Goal: Information Seeking & Learning: Understand process/instructions

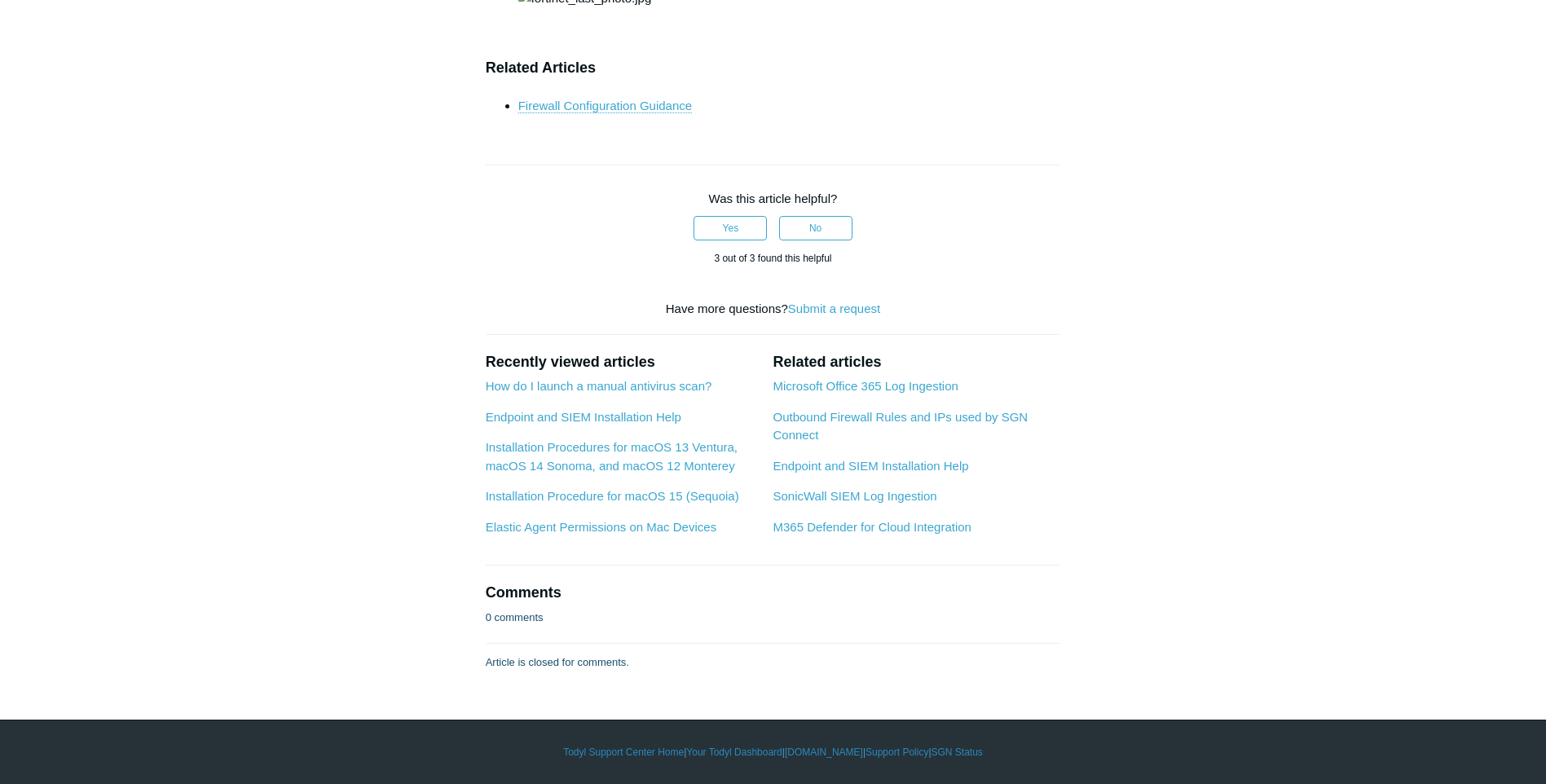
scroll to position [5784, 0]
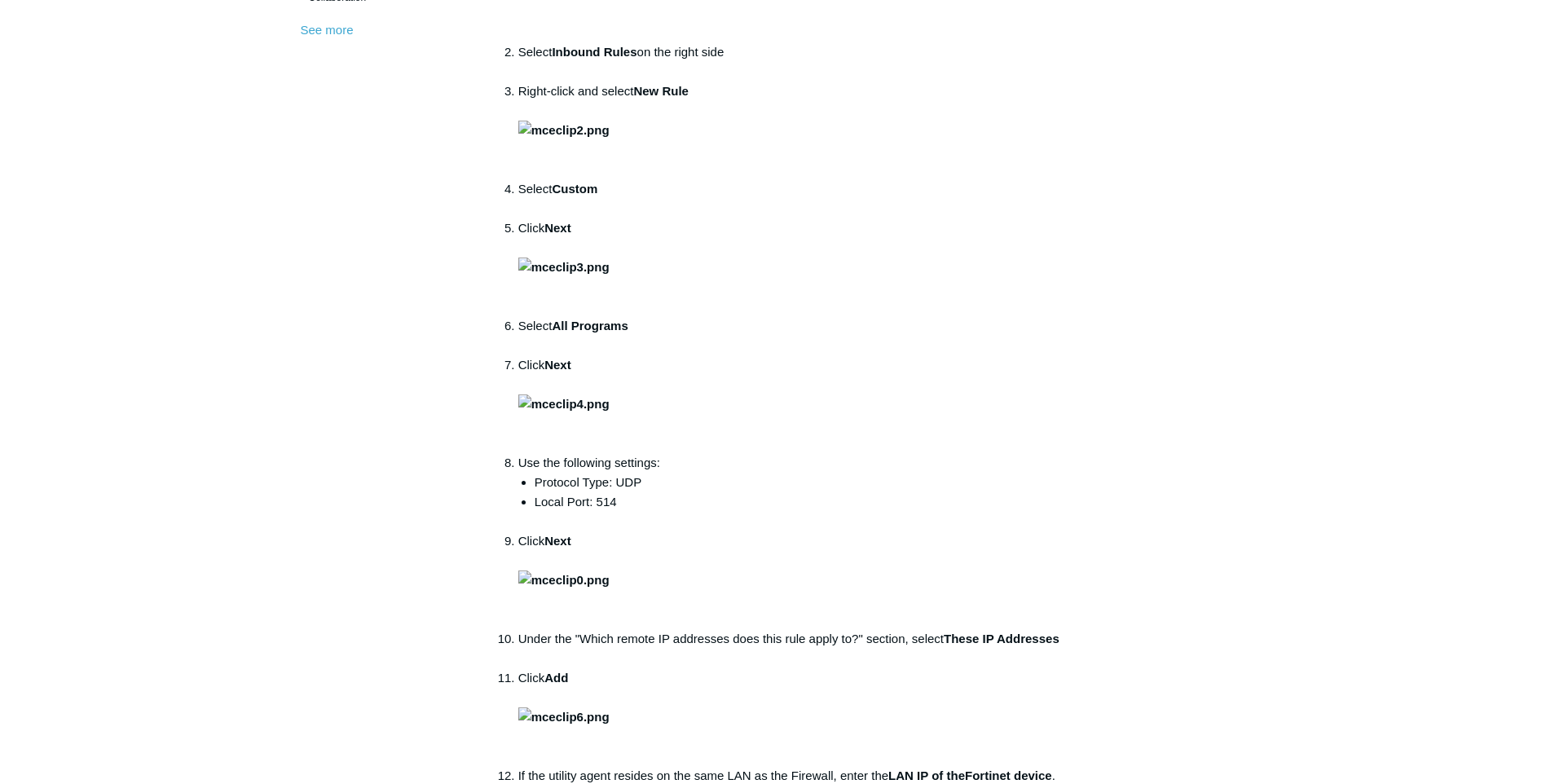
scroll to position [325, 0]
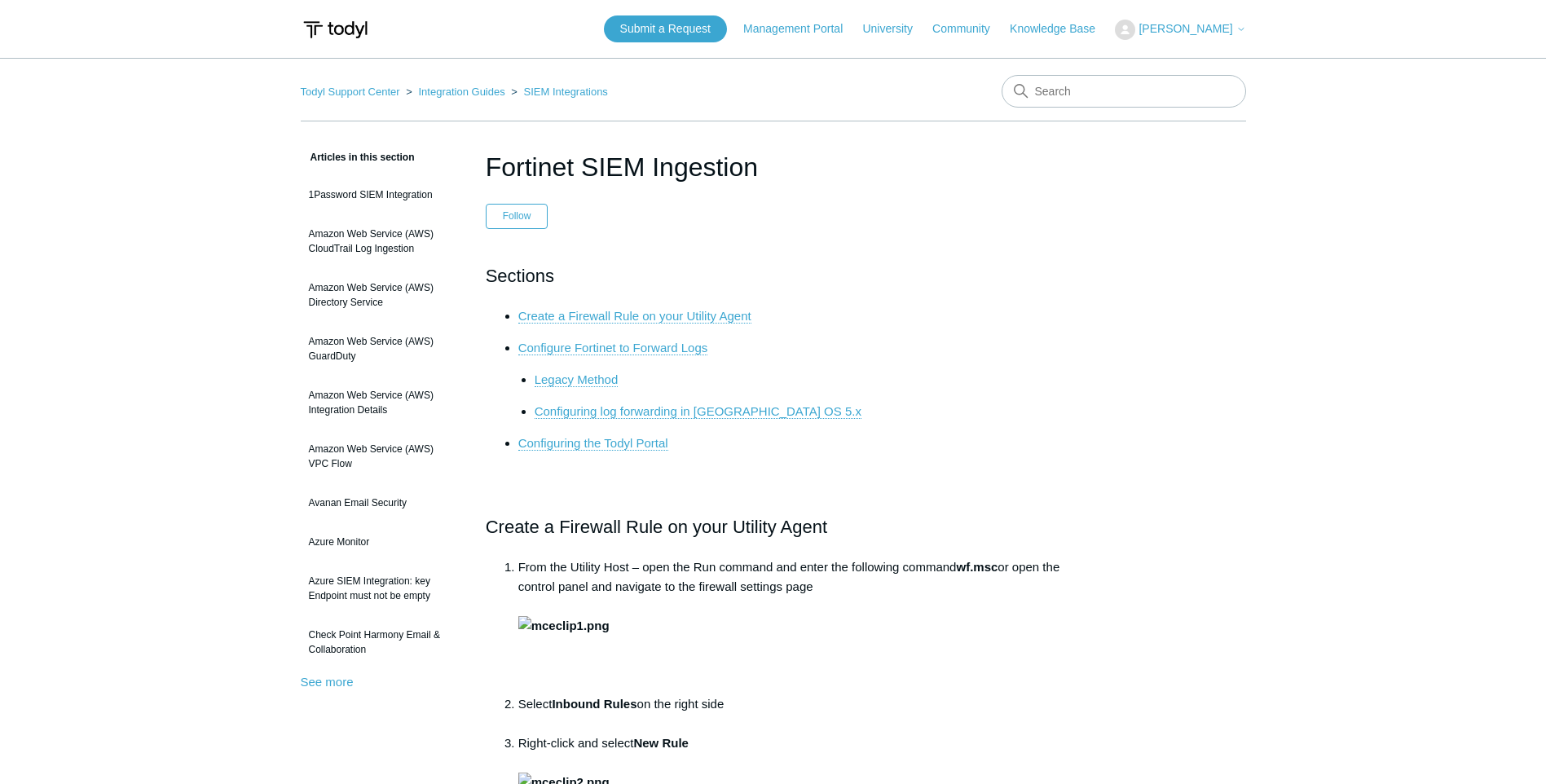
scroll to position [325, 0]
